Goal: Check status: Check status

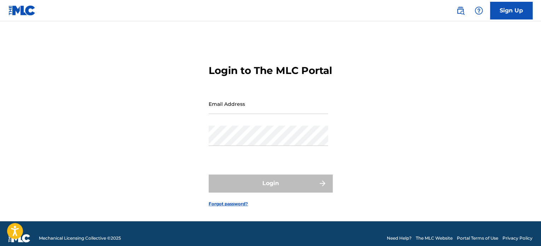
click at [253, 114] on input "Email Address" at bounding box center [269, 104] width 120 height 20
type input "[EMAIL_ADDRESS][DOMAIN_NAME]"
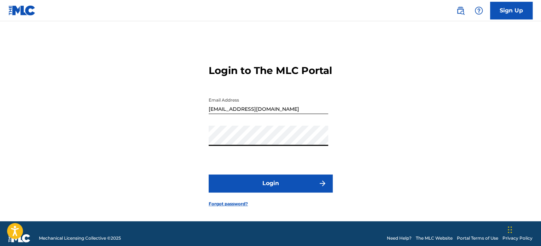
click at [262, 192] on button "Login" at bounding box center [271, 183] width 124 height 18
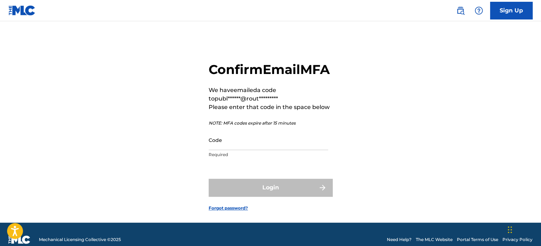
click at [224, 150] on input "Code" at bounding box center [269, 140] width 120 height 20
paste input "804663"
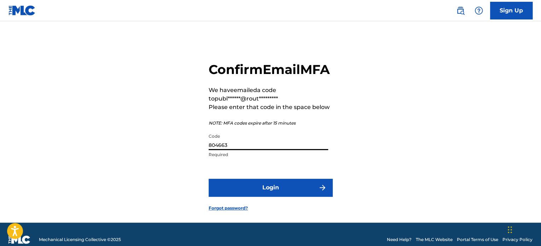
type input "804663"
click at [261, 196] on button "Login" at bounding box center [271, 188] width 124 height 18
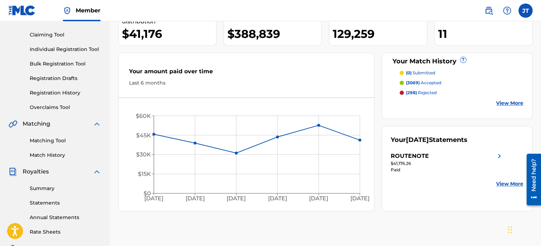
scroll to position [72, 0]
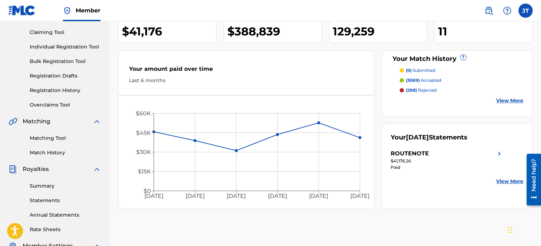
click at [45, 201] on link "Statements" at bounding box center [65, 200] width 71 height 7
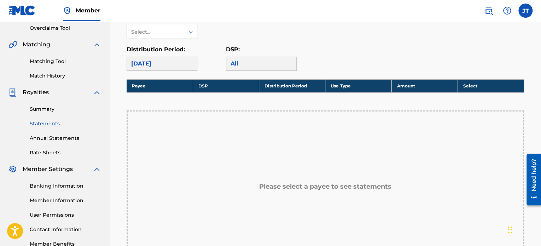
scroll to position [149, 0]
click at [151, 32] on div "Select..." at bounding box center [155, 31] width 48 height 7
click at [150, 45] on div "ROUTENOTE" at bounding box center [162, 48] width 70 height 18
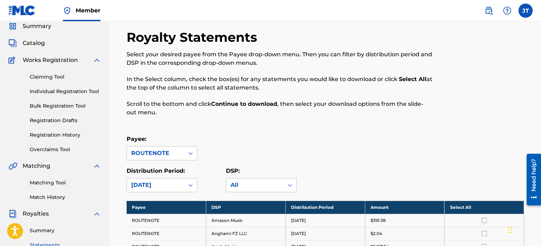
scroll to position [0, 0]
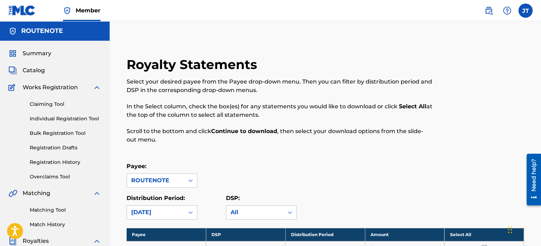
click at [22, 56] on link "Summary" at bounding box center [29, 53] width 43 height 8
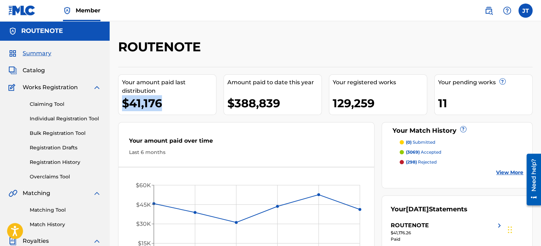
drag, startPoint x: 172, startPoint y: 109, endPoint x: 124, endPoint y: 103, distance: 47.9
click at [124, 103] on div "$41,176" at bounding box center [169, 103] width 94 height 16
copy div "$41,176"
click at [340, 105] on div "129,259" at bounding box center [380, 103] width 94 height 16
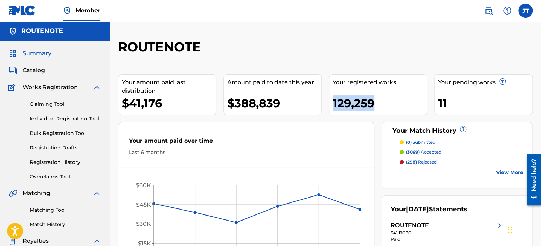
copy div "129,259"
